Goal: Find specific page/section: Find specific page/section

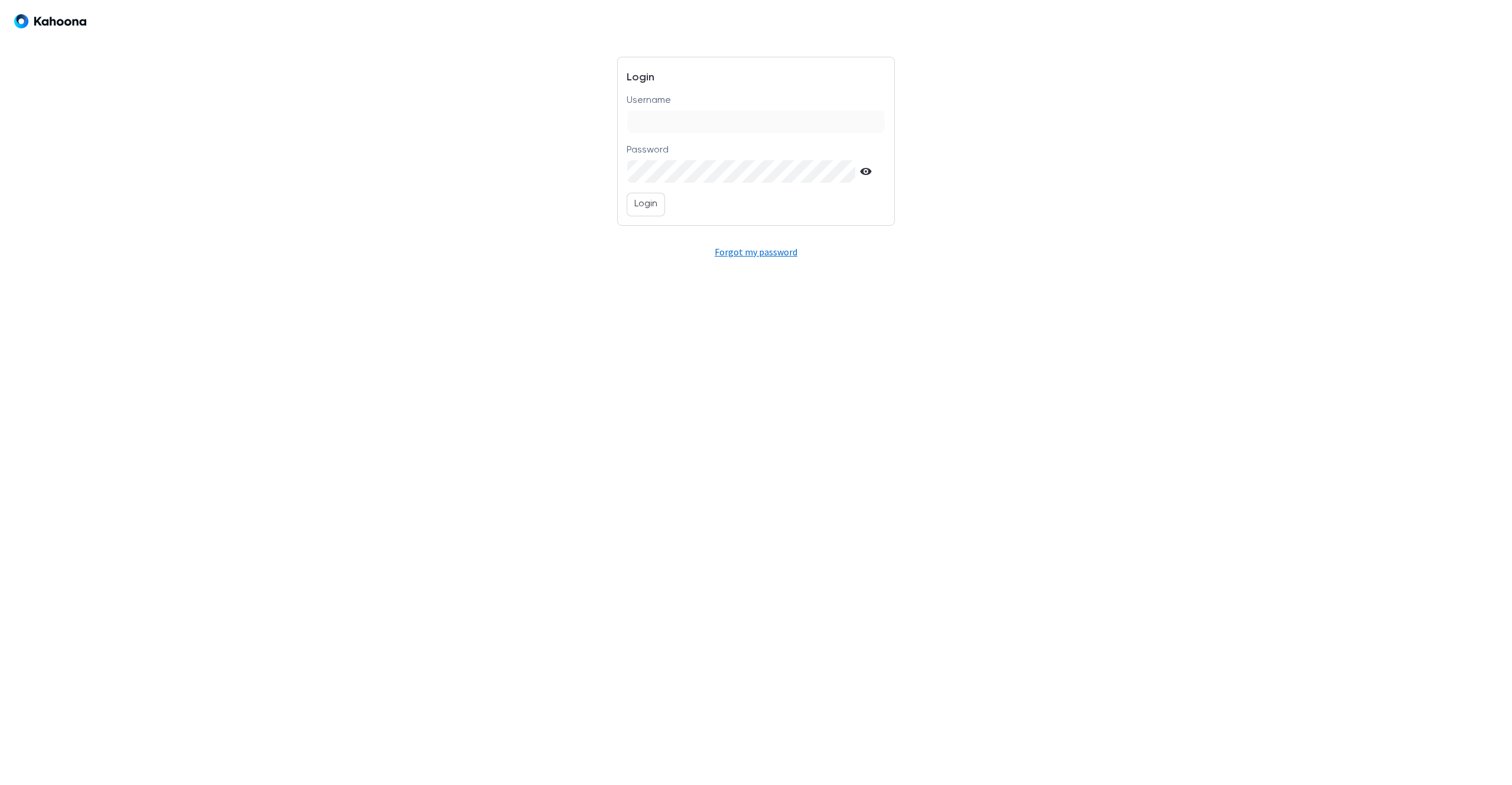
click at [687, 121] on input "Username" at bounding box center [755, 121] width 257 height 22
type input "**********"
click at [642, 211] on p "Login" at bounding box center [646, 204] width 23 height 16
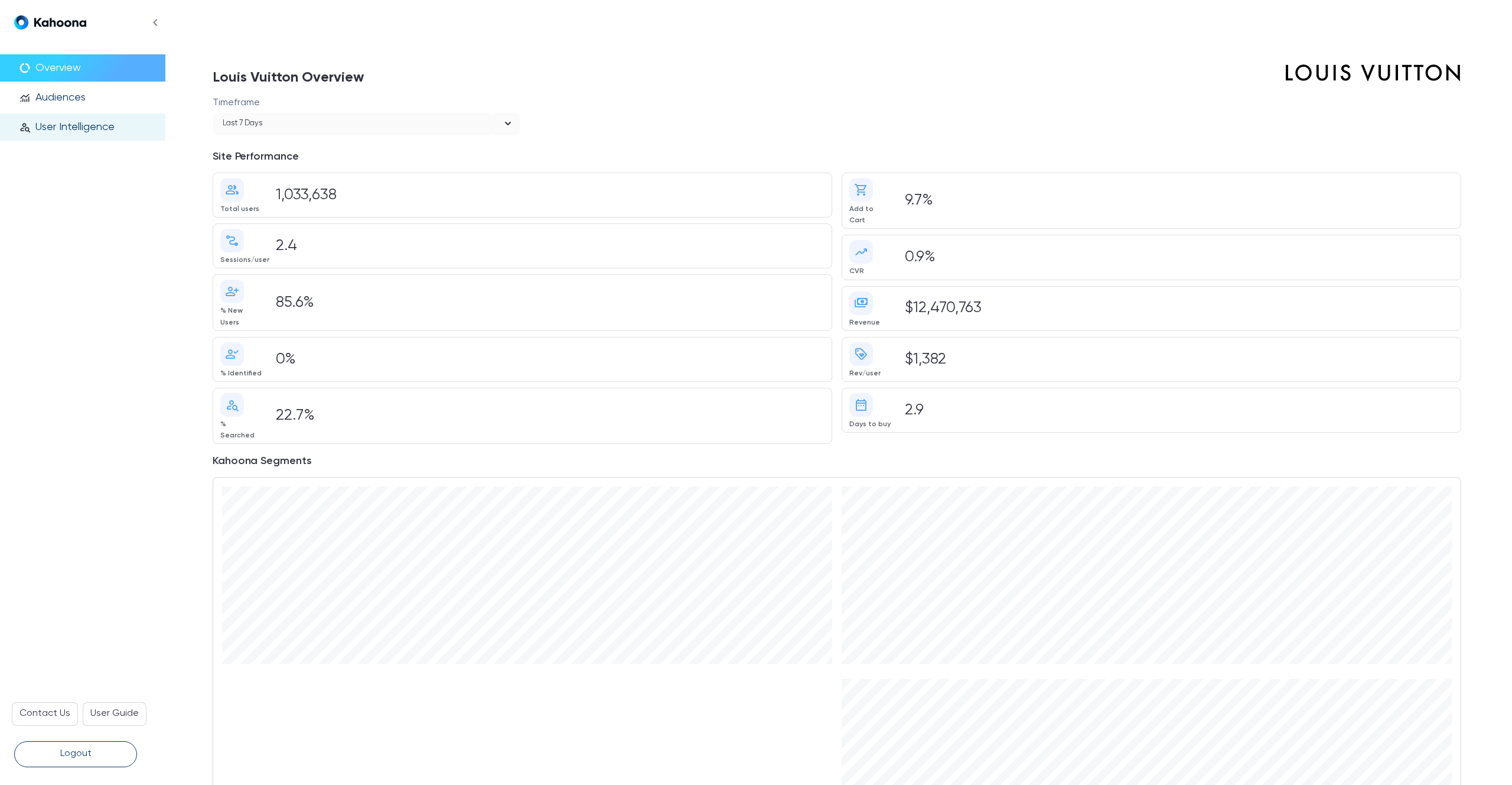
click at [100, 128] on p "User Intelligence" at bounding box center [74, 127] width 79 height 13
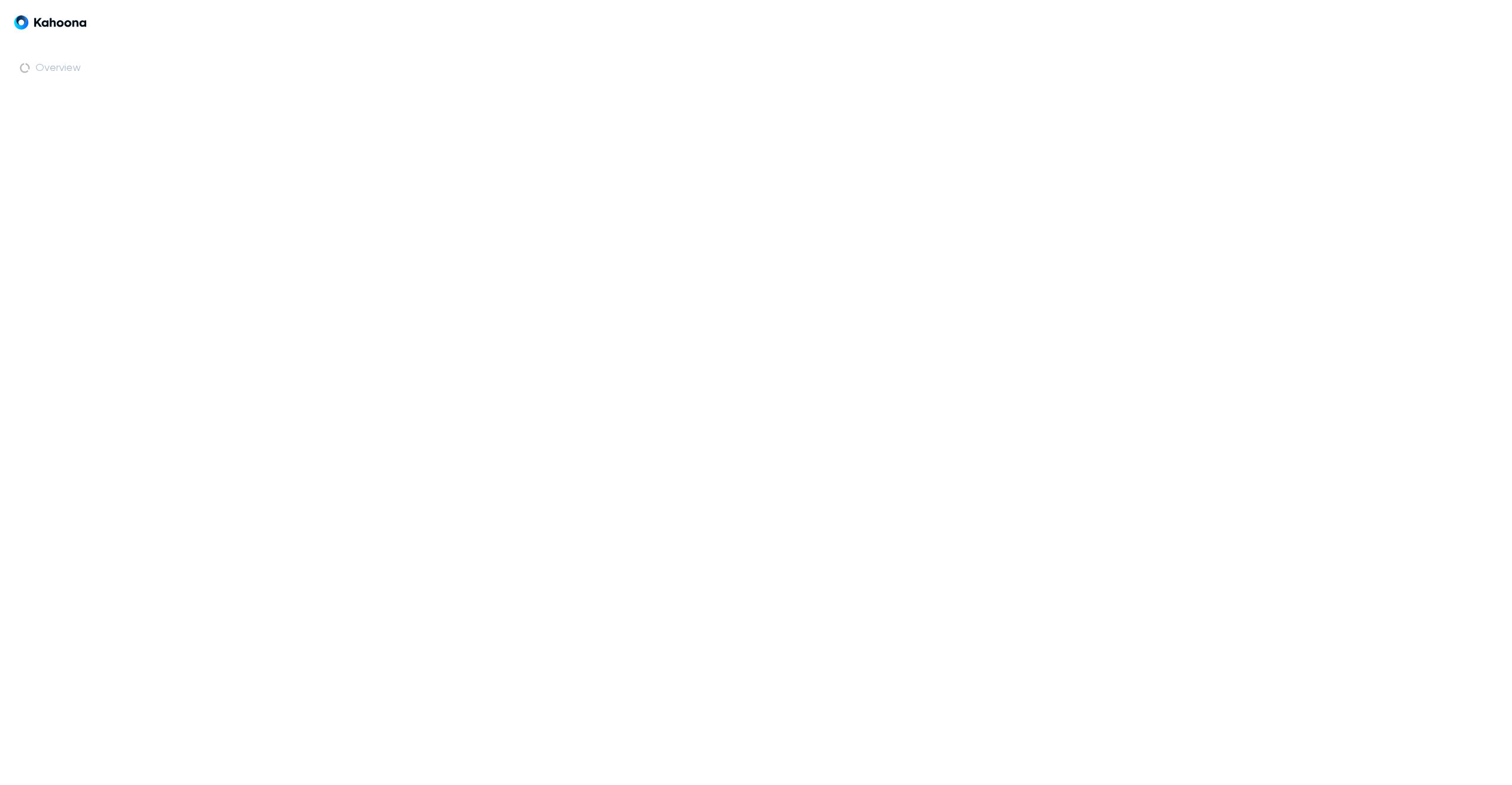
click at [389, 175] on section at bounding box center [839, 392] width 1347 height 785
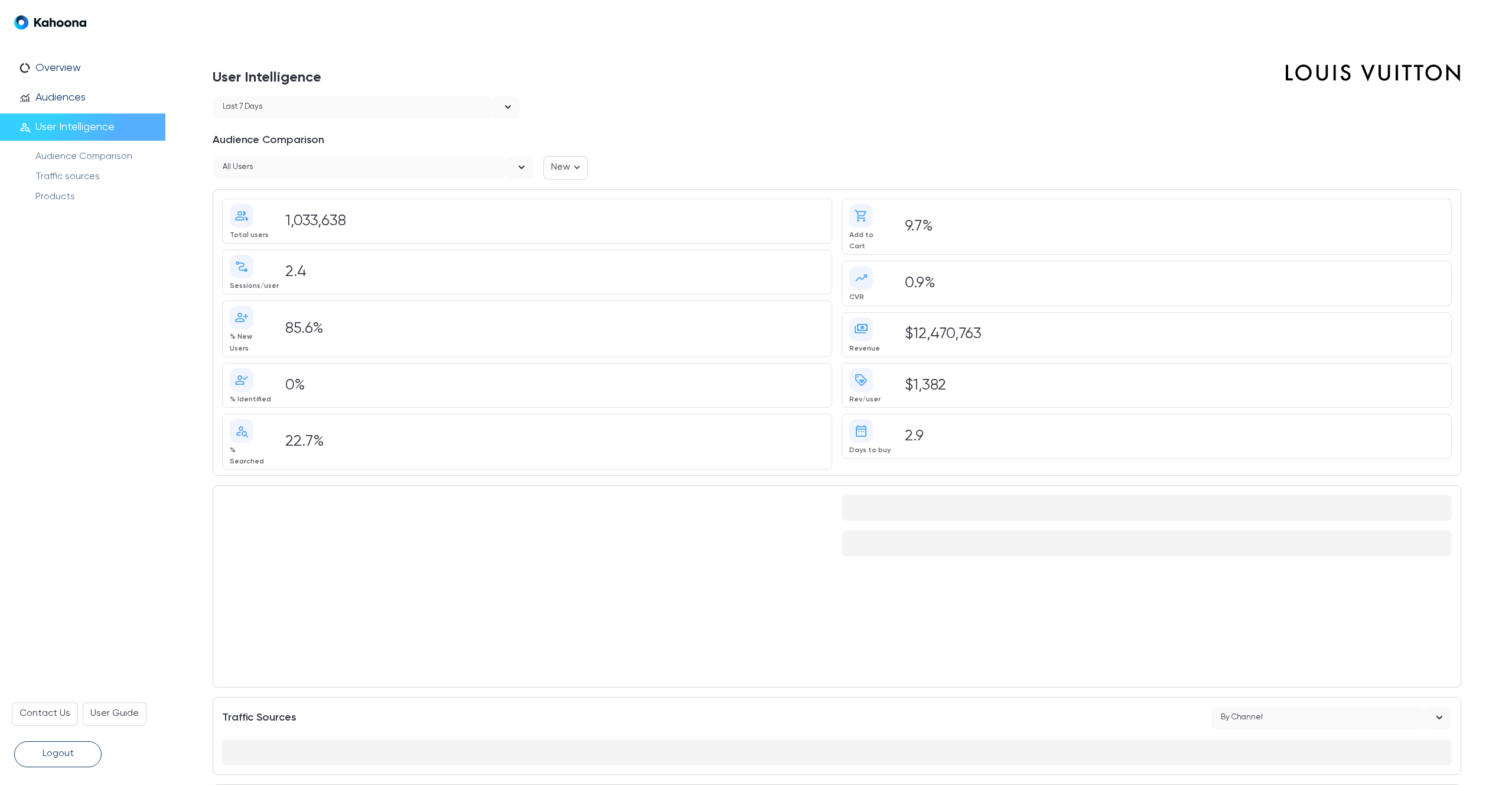
click at [363, 172] on div "All users" at bounding box center [359, 168] width 293 height 22
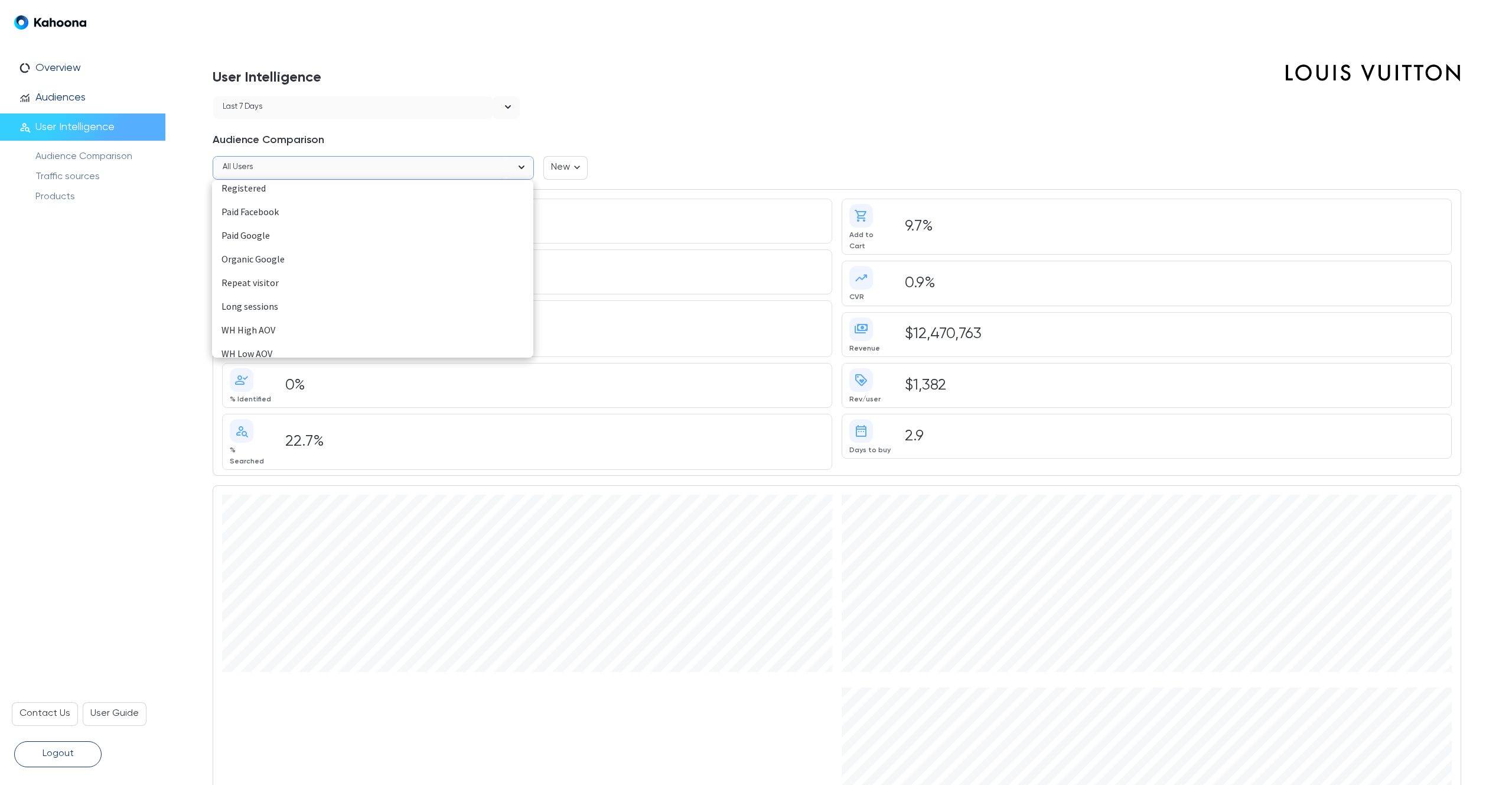
click at [258, 324] on div "WH High AOV" at bounding box center [372, 330] width 302 height 16
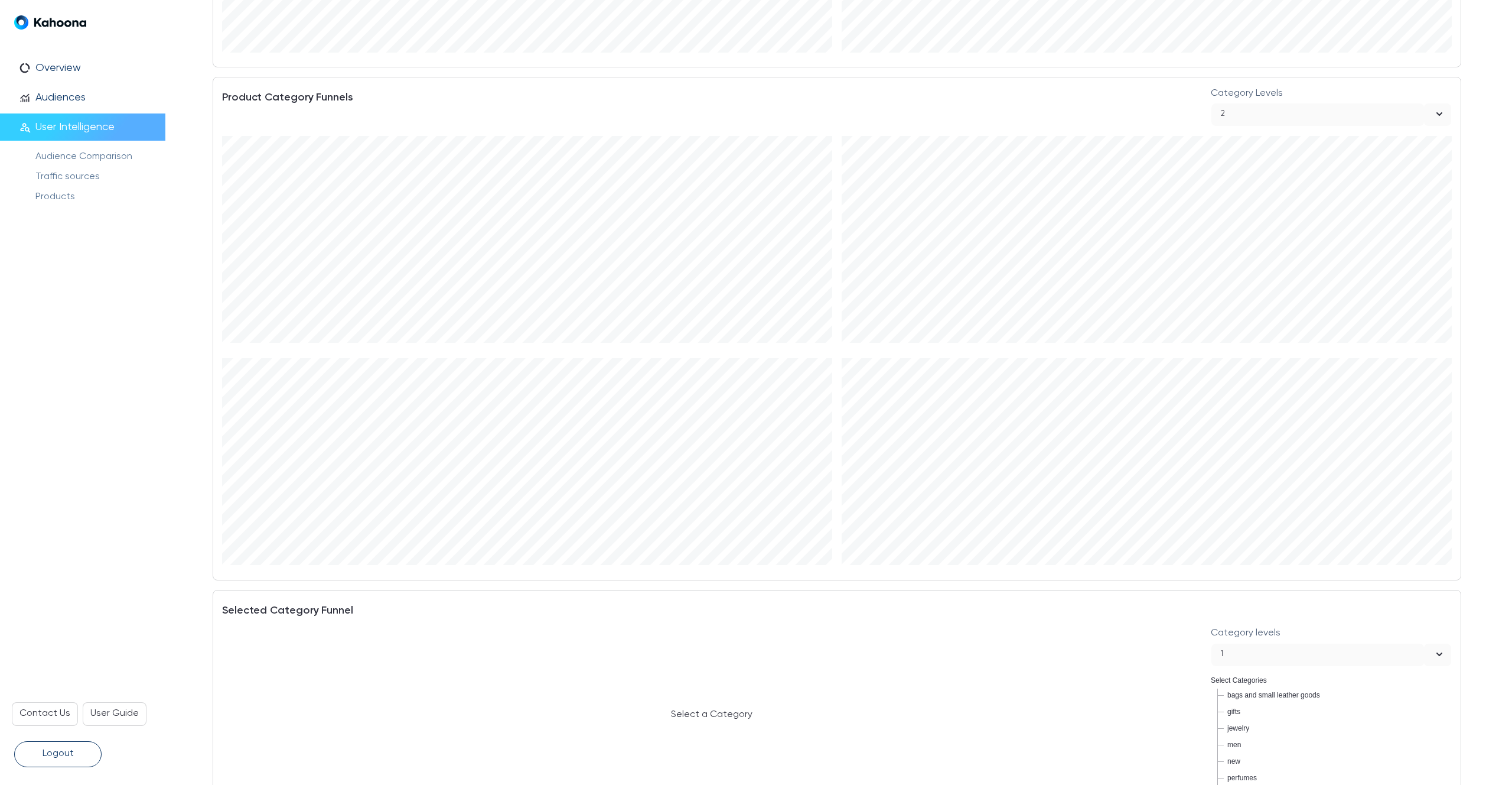
scroll to position [2114, 0]
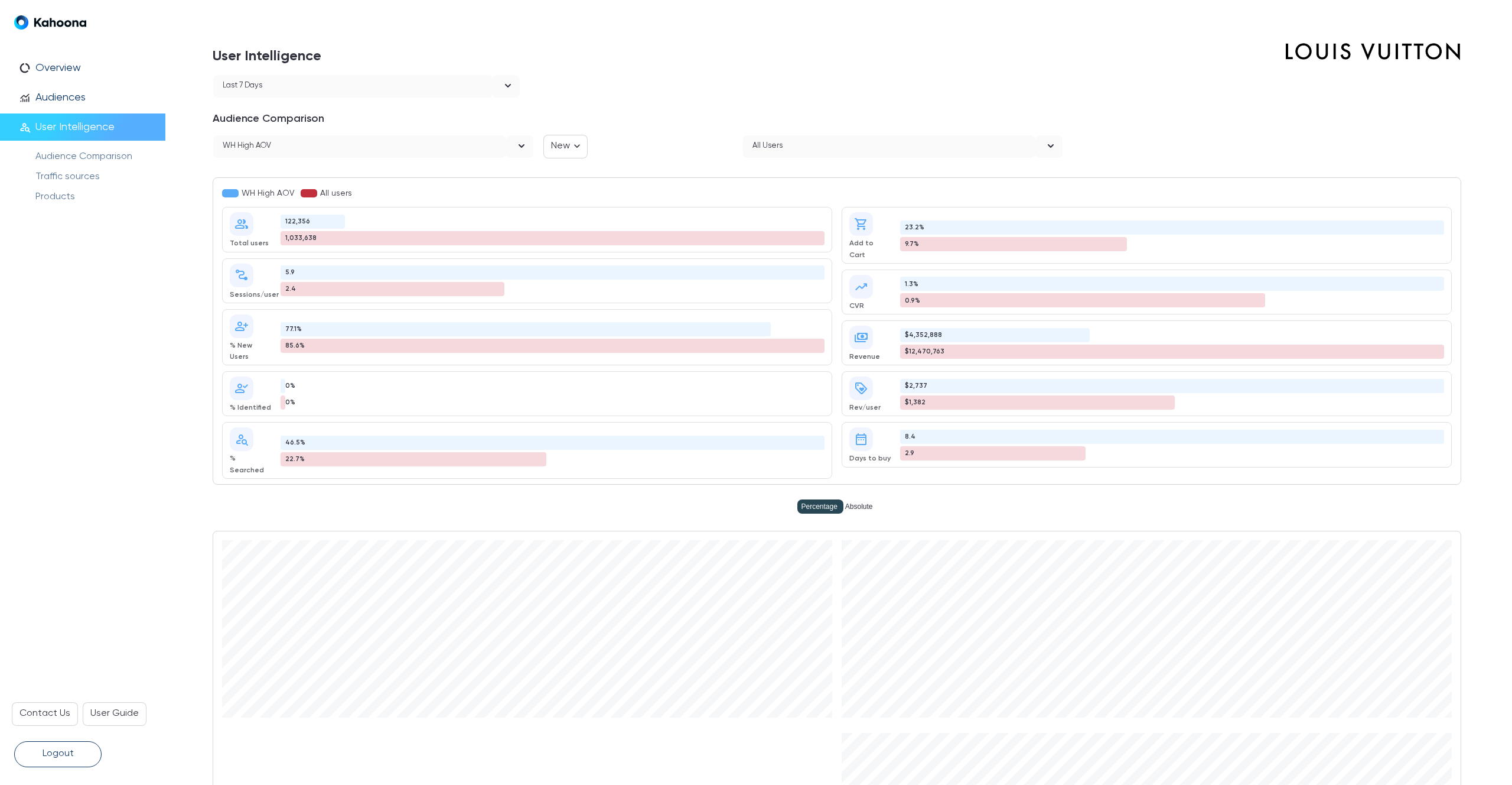
scroll to position [0, 0]
